Goal: Find contact information: Find contact information

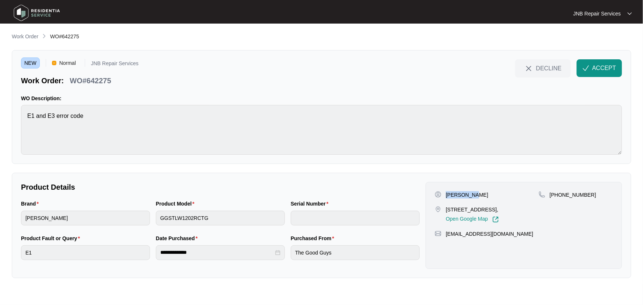
drag, startPoint x: 483, startPoint y: 197, endPoint x: 446, endPoint y: 196, distance: 37.2
click at [446, 196] on div "[PERSON_NAME]" at bounding box center [487, 194] width 104 height 7
copy p "[PERSON_NAME]"
drag, startPoint x: 466, startPoint y: 217, endPoint x: 445, endPoint y: 211, distance: 21.7
click at [445, 211] on div "[STREET_ADDRESS], Open Google Map" at bounding box center [487, 214] width 104 height 17
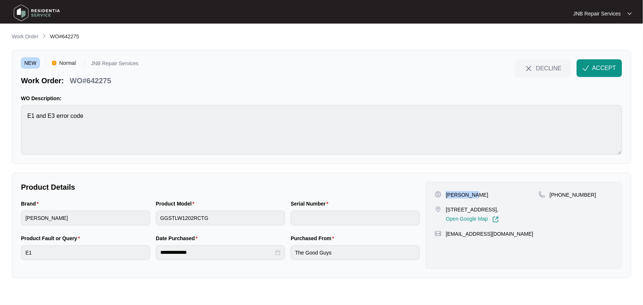
copy p "[STREET_ADDRESS],"
click at [569, 194] on p "[PHONE_NUMBER]" at bounding box center [573, 194] width 46 height 7
drag, startPoint x: 569, startPoint y: 194, endPoint x: 529, endPoint y: 174, distance: 44.3
click at [569, 194] on p "[PHONE_NUMBER]" at bounding box center [573, 194] width 46 height 7
copy p "61420963517"
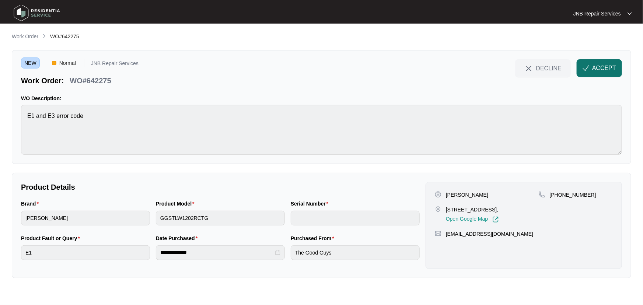
click at [597, 71] on span "ACCEPT" at bounding box center [604, 68] width 24 height 9
